Goal: Task Accomplishment & Management: Use online tool/utility

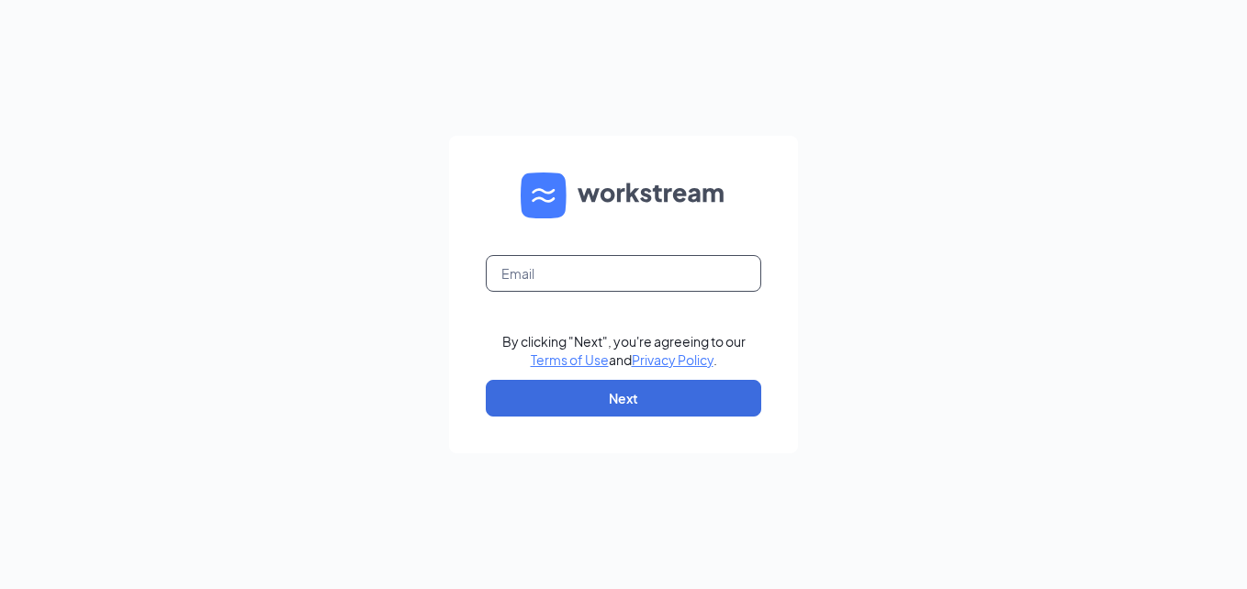
click at [526, 284] on input "text" at bounding box center [623, 273] width 275 height 37
type input "[PERSON_NAME][EMAIL_ADDRESS][DOMAIN_NAME]"
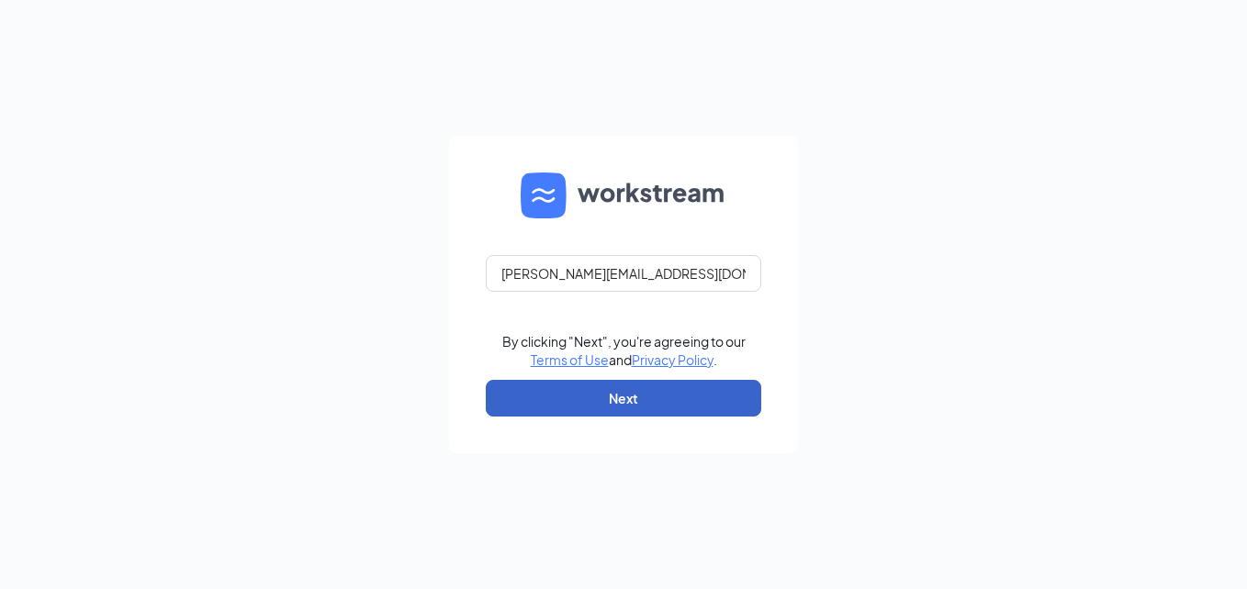
click at [656, 386] on button "Next" at bounding box center [623, 398] width 275 height 37
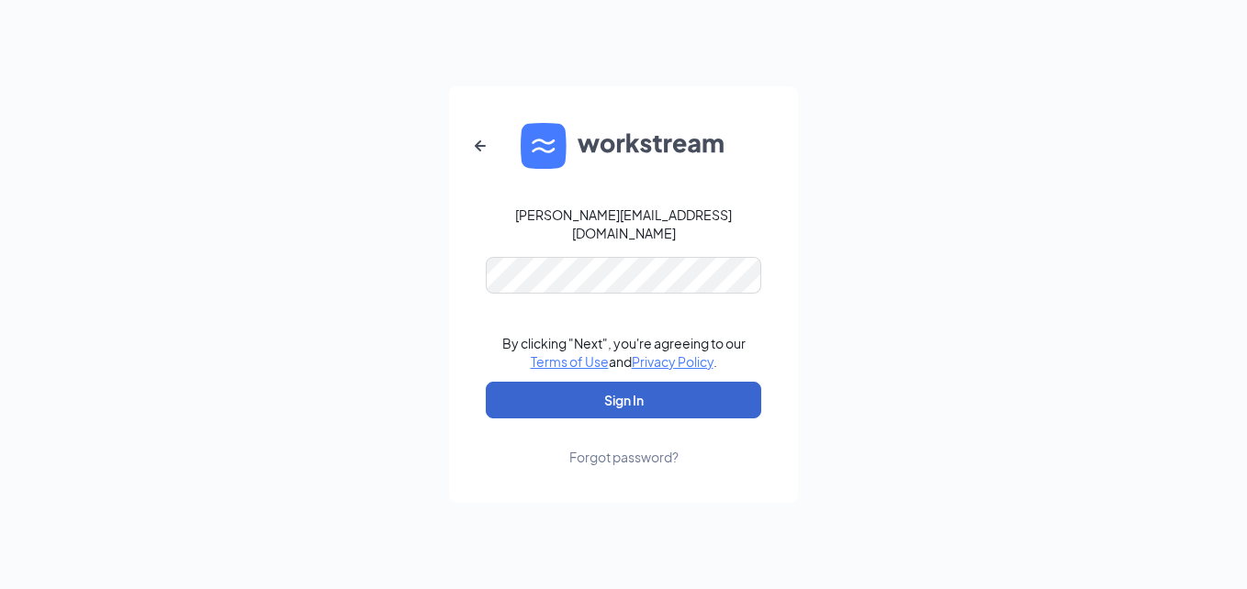
click at [679, 382] on button "Sign In" at bounding box center [623, 400] width 275 height 37
click at [701, 393] on button "Sign In" at bounding box center [623, 400] width 275 height 37
click at [639, 390] on button "Sign In" at bounding box center [623, 400] width 275 height 37
click at [651, 390] on button "Sign In" at bounding box center [623, 400] width 275 height 37
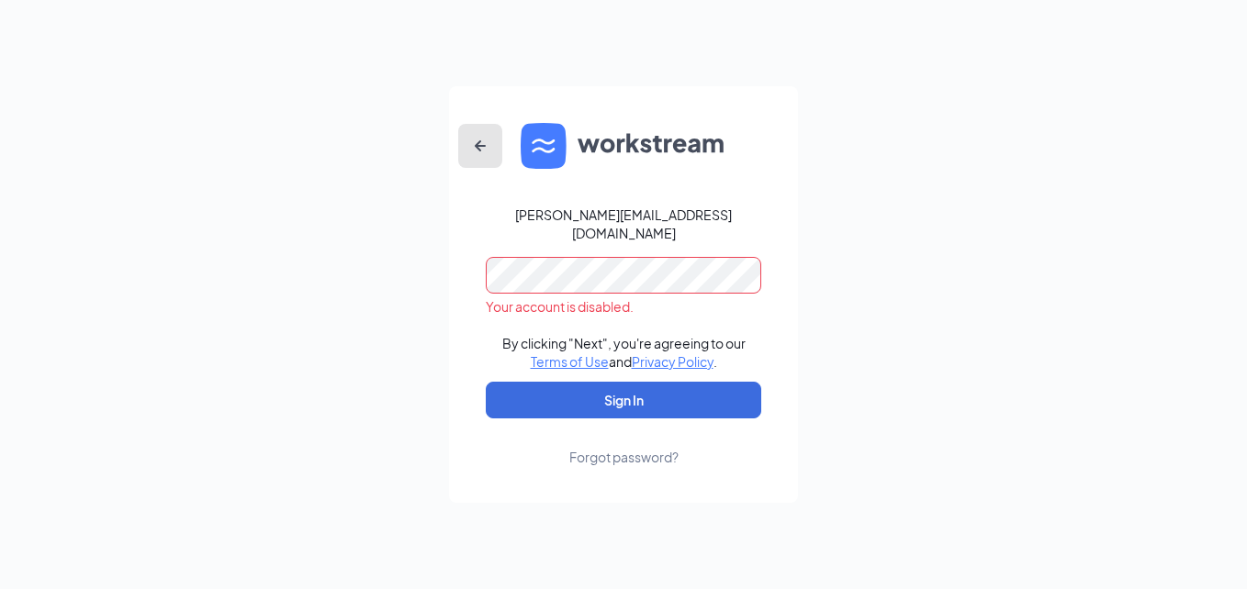
click at [484, 153] on icon "ArrowLeftNew" at bounding box center [480, 146] width 22 height 22
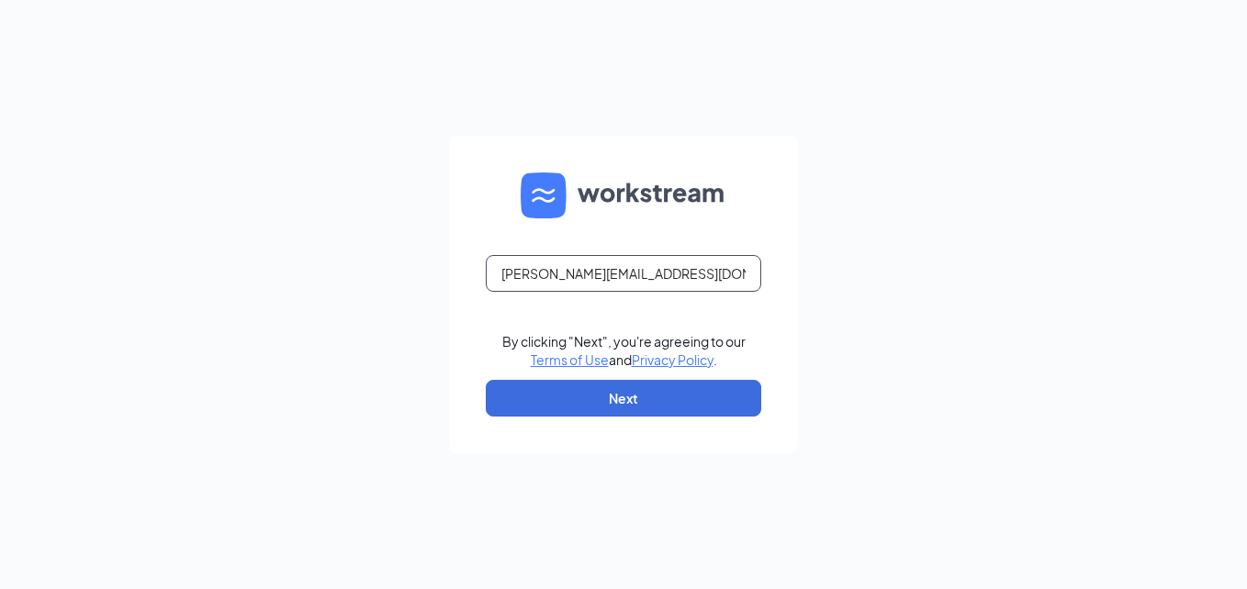
click at [674, 289] on input "[PERSON_NAME][EMAIL_ADDRESS][DOMAIN_NAME]" at bounding box center [623, 273] width 275 height 37
click at [678, 277] on input "[PERSON_NAME][EMAIL_ADDRESS][DOMAIN_NAME]" at bounding box center [623, 273] width 275 height 37
click at [678, 276] on input "[PERSON_NAME][EMAIL_ADDRESS][DOMAIN_NAME]" at bounding box center [623, 273] width 275 height 37
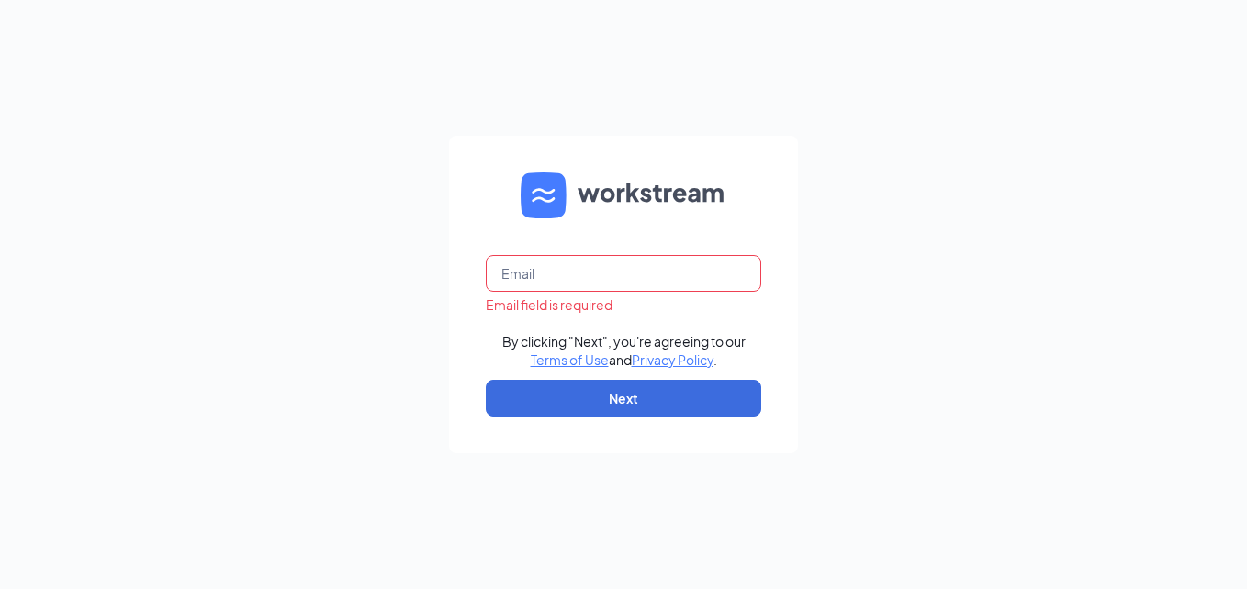
click at [619, 273] on input "text" at bounding box center [623, 273] width 275 height 37
type input "[EMAIL_ADDRESS][DOMAIN_NAME]"
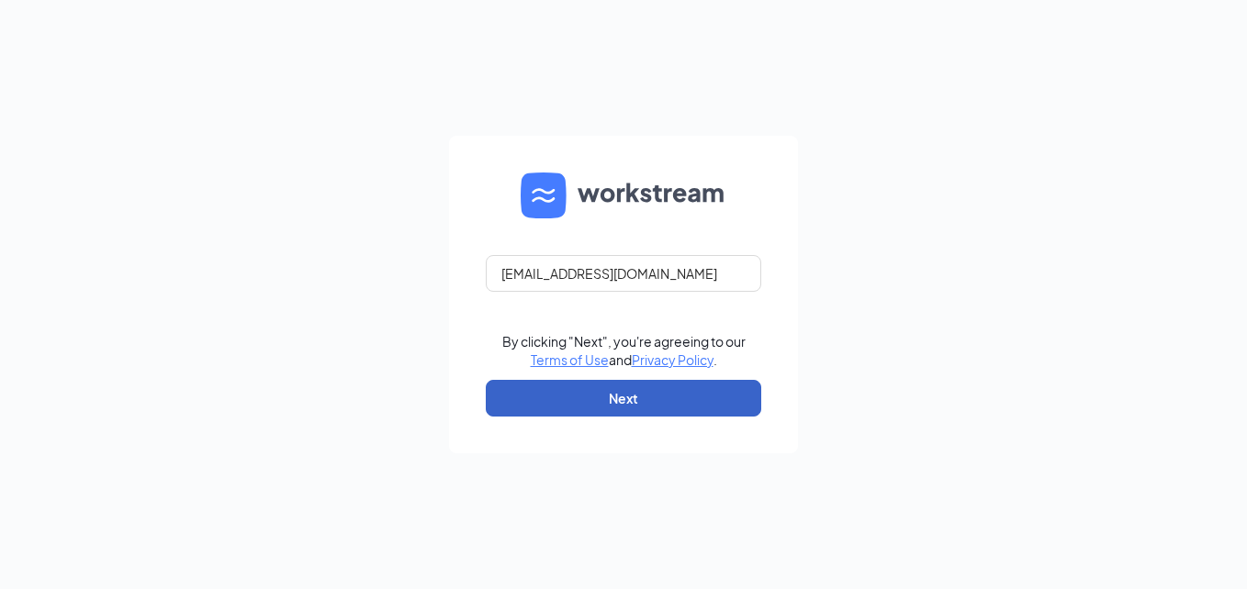
click at [605, 401] on button "Next" at bounding box center [623, 398] width 275 height 37
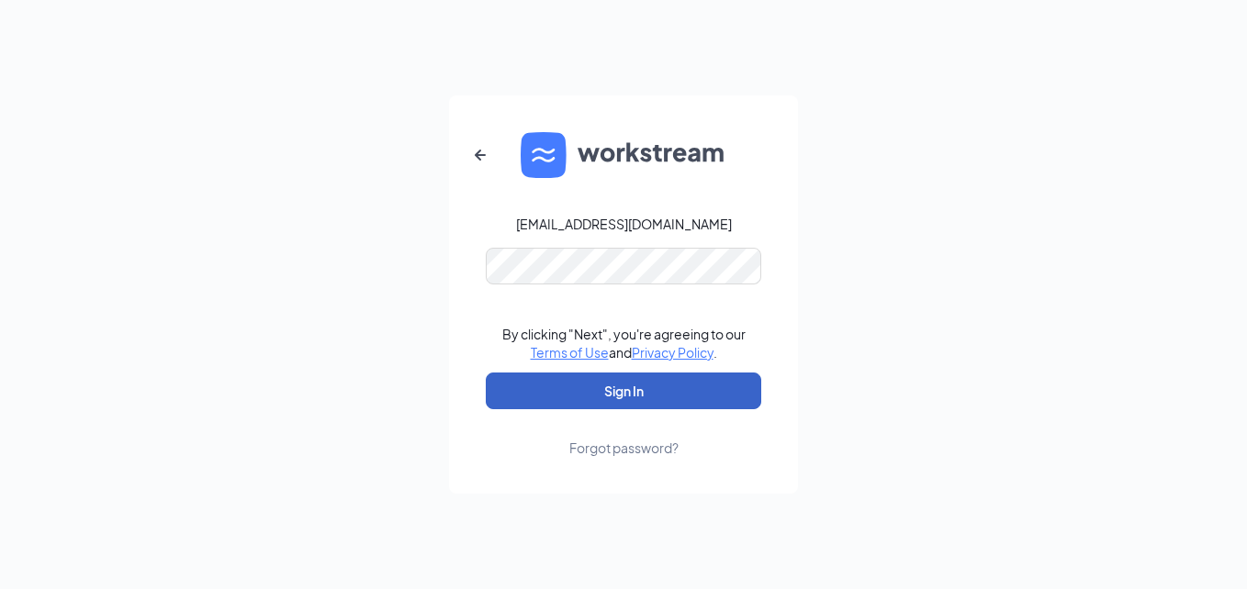
click at [632, 384] on button "Sign In" at bounding box center [623, 391] width 275 height 37
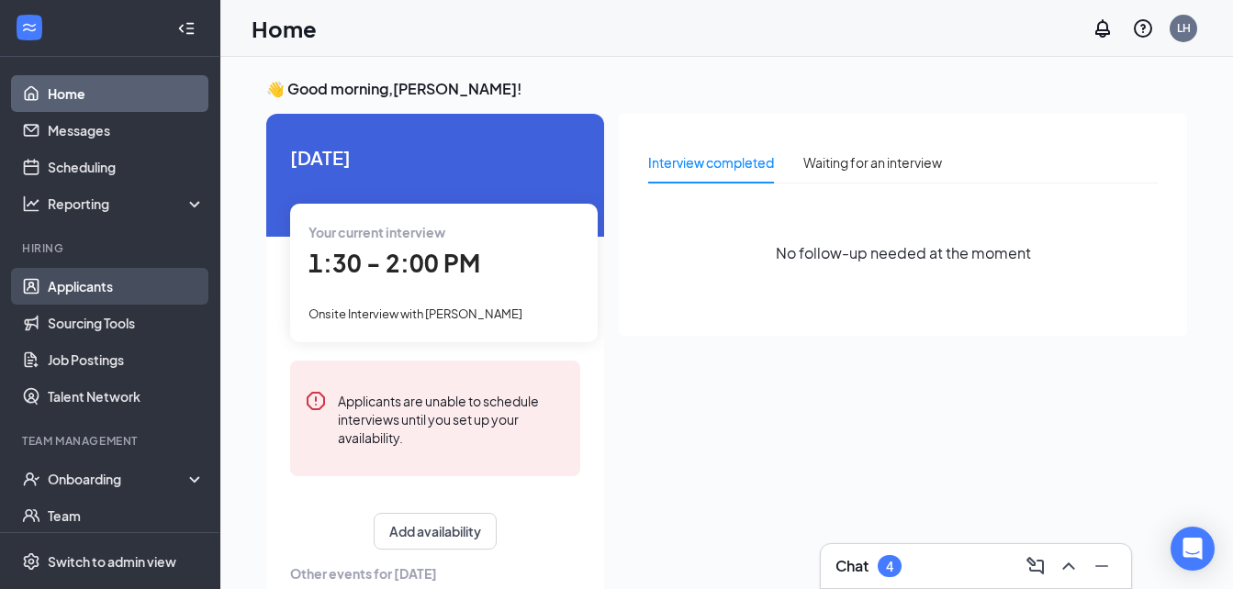
click at [84, 281] on link "Applicants" at bounding box center [126, 286] width 157 height 37
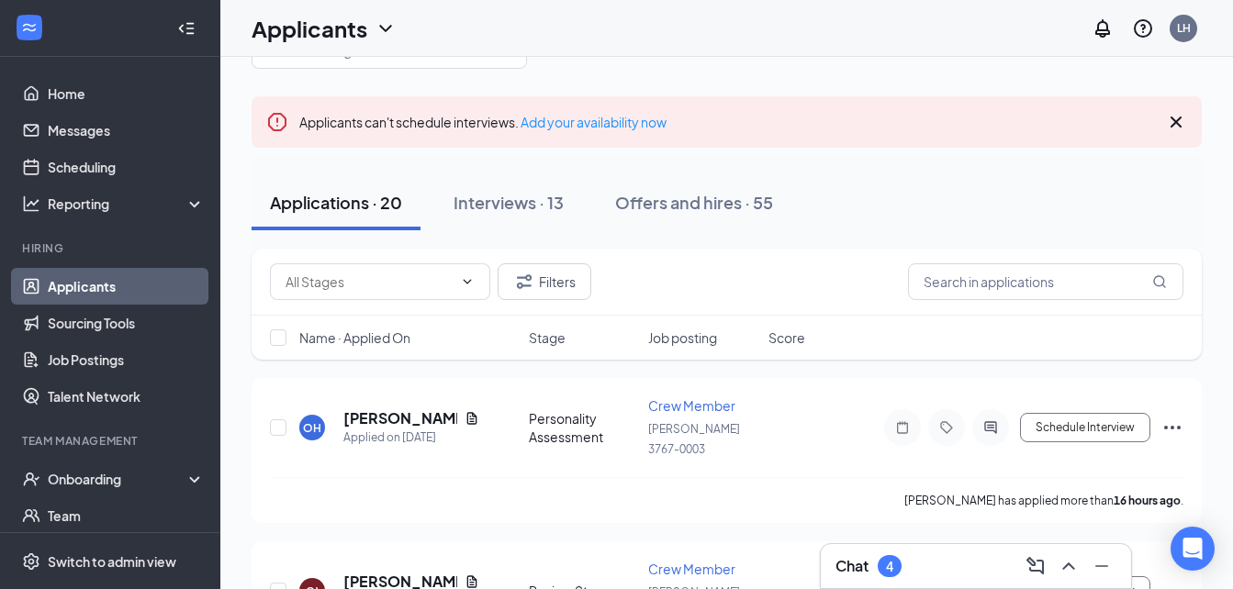
scroll to position [122, 0]
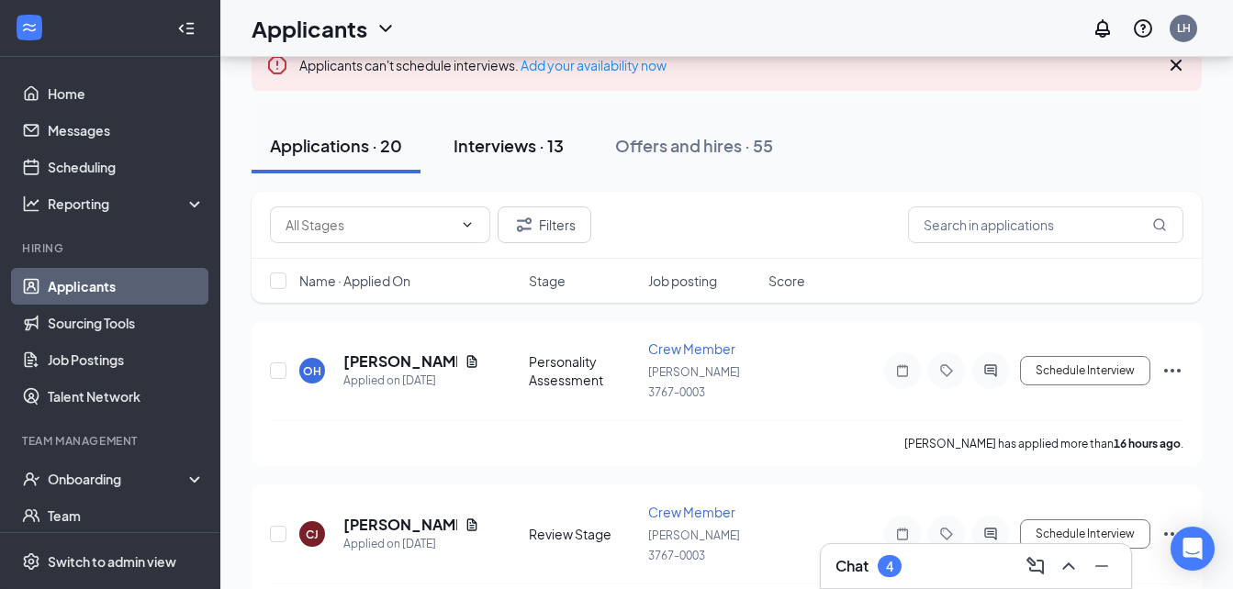
click at [494, 155] on div "Interviews · 13" at bounding box center [509, 145] width 110 height 23
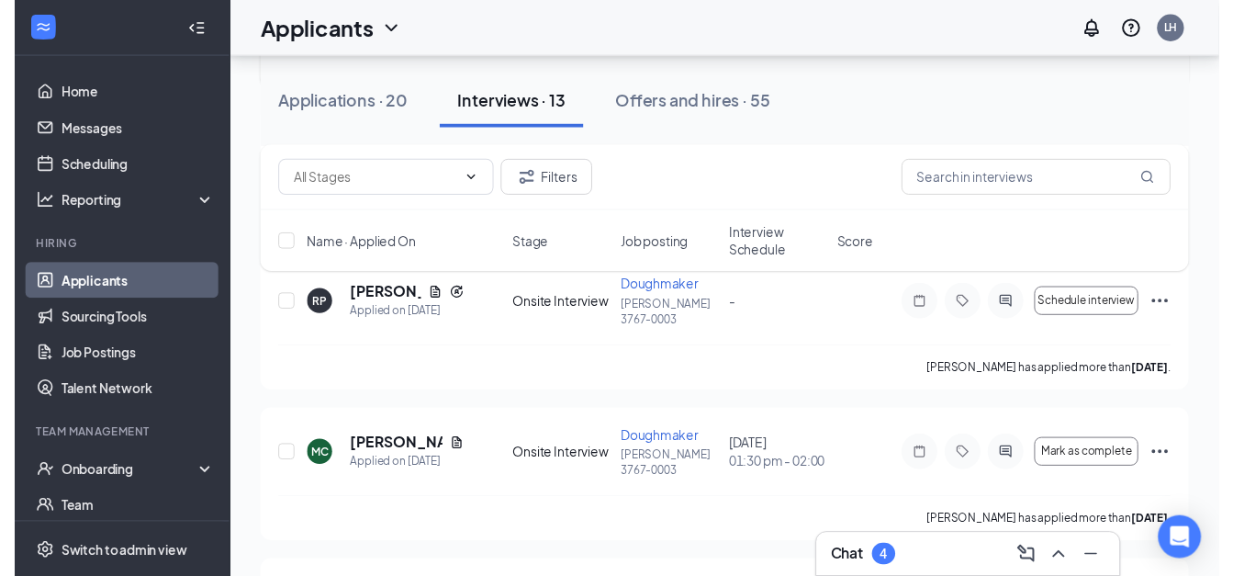
scroll to position [521, 0]
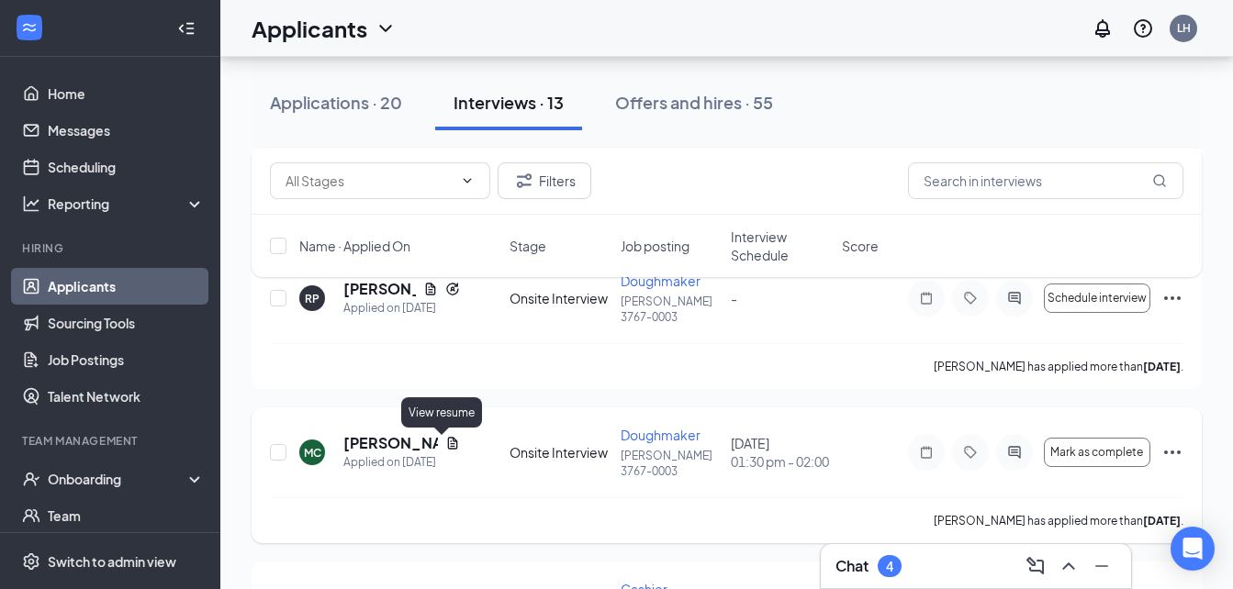
click at [445, 443] on icon "Document" at bounding box center [452, 443] width 15 height 15
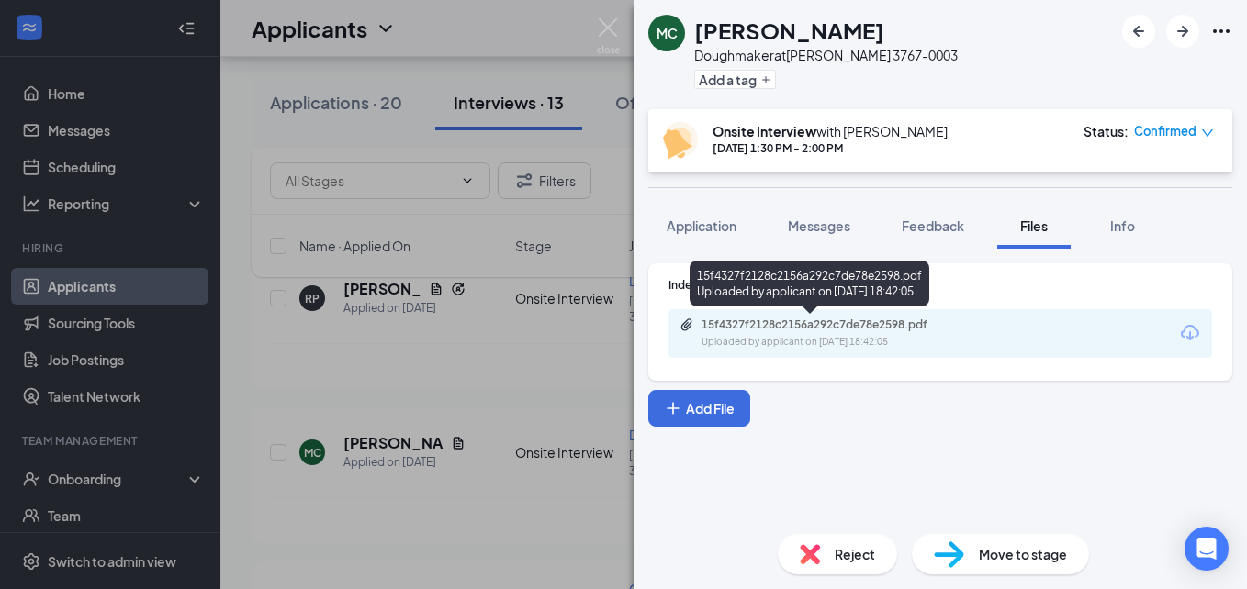
click at [861, 331] on div "15f4327f2128c2156a292c7de78e2598.pdf" at bounding box center [830, 325] width 257 height 15
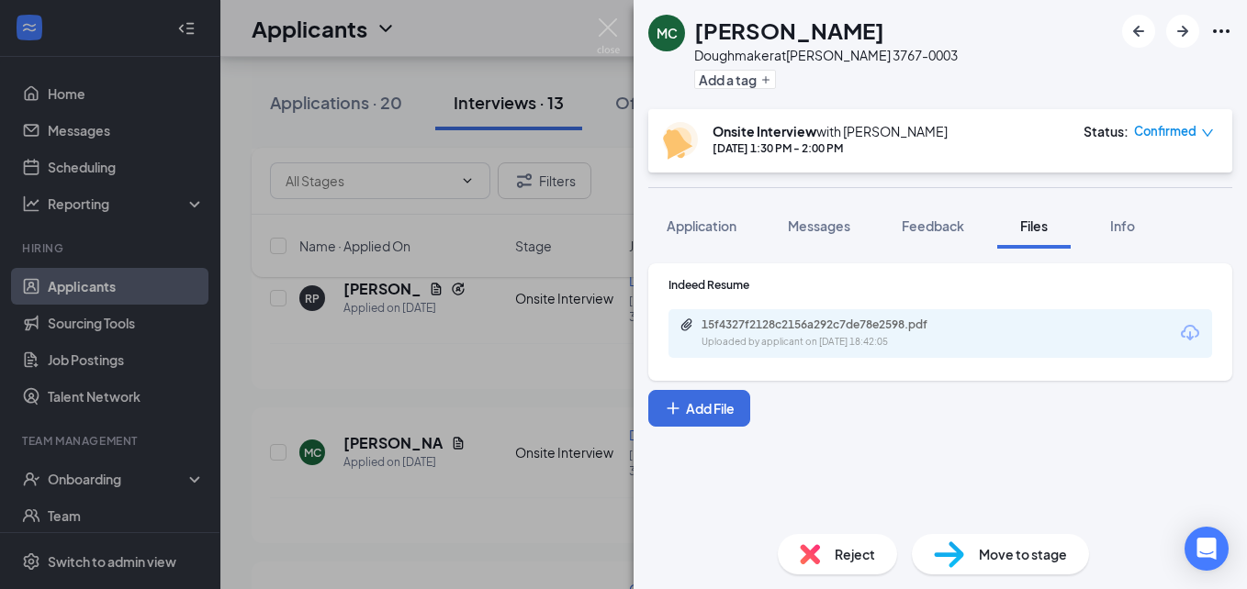
click at [444, 378] on div "MC [PERSON_NAME] Doughmaker at [GEOGRAPHIC_DATA] 3767-0003 Add a tag Onsite Int…" at bounding box center [623, 294] width 1247 height 589
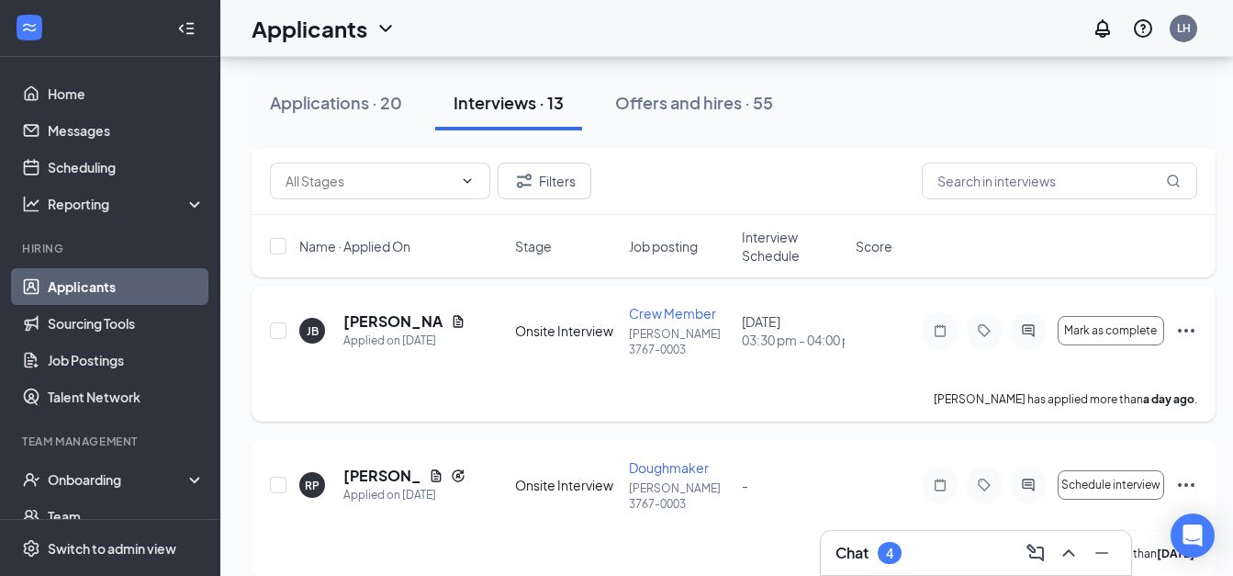
scroll to position [275, 0]
